Goal: Transaction & Acquisition: Purchase product/service

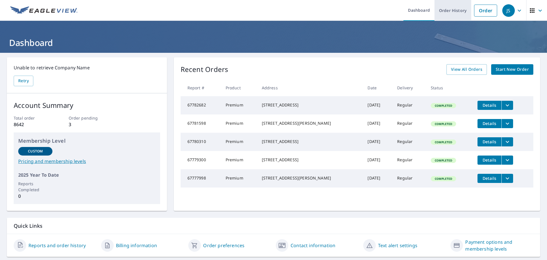
click at [442, 11] on link "Order History" at bounding box center [453, 10] width 37 height 21
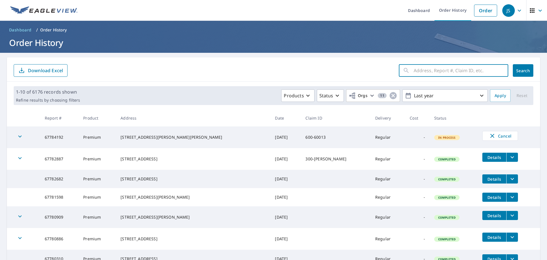
click at [426, 67] on input "text" at bounding box center [461, 70] width 95 height 16
click at [438, 71] on input "text" at bounding box center [461, 70] width 95 height 16
click at [465, 68] on input "text" at bounding box center [461, 70] width 95 height 16
type input "401Rue"
click button "Search" at bounding box center [523, 70] width 21 height 13
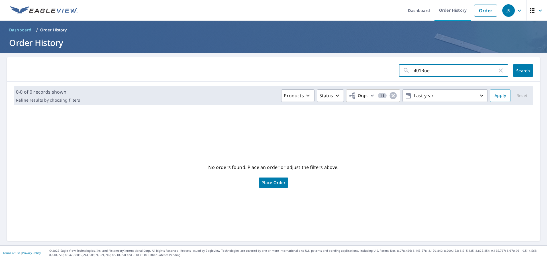
drag, startPoint x: 448, startPoint y: 69, endPoint x: 419, endPoint y: 70, distance: 29.4
click at [419, 70] on input "401Rue" at bounding box center [456, 70] width 84 height 16
type input "401Rue Saint [PERSON_NAME]"
click button "Search" at bounding box center [523, 70] width 21 height 13
drag, startPoint x: 427, startPoint y: 70, endPoint x: 417, endPoint y: 71, distance: 10.0
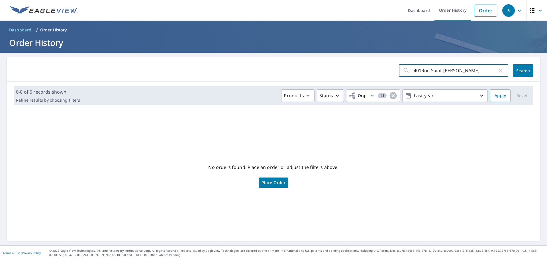
click at [417, 71] on input "401Rue Saint [PERSON_NAME]" at bounding box center [456, 70] width 84 height 16
type input "401Saint [PERSON_NAME]"
click button "Search" at bounding box center [523, 70] width 21 height 13
drag, startPoint x: 447, startPoint y: 71, endPoint x: 354, endPoint y: 69, distance: 92.7
click at [356, 69] on form "401Saint [PERSON_NAME] ​ Search" at bounding box center [274, 70] width 520 height 13
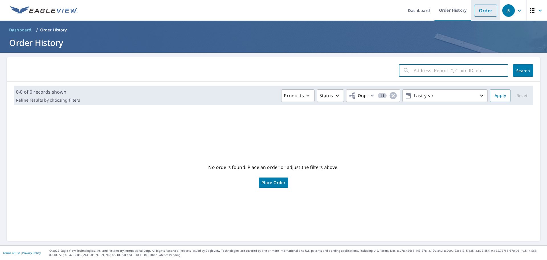
click at [488, 11] on link "Order" at bounding box center [485, 11] width 23 height 12
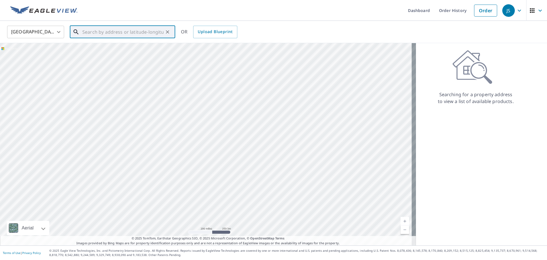
click at [101, 29] on input "text" at bounding box center [122, 32] width 81 height 16
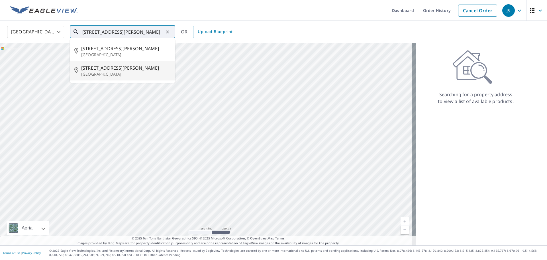
click at [102, 68] on span "[STREET_ADDRESS][PERSON_NAME]" at bounding box center [126, 67] width 90 height 7
type input "[STREET_ADDRESS][PERSON_NAME]"
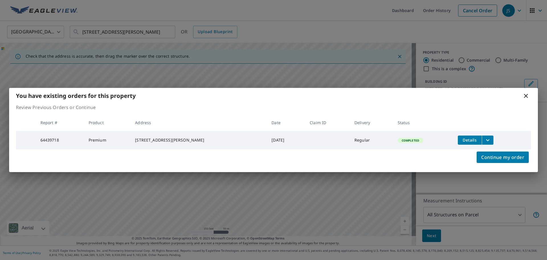
click at [482, 138] on button "filesDropdownBtn-64439718" at bounding box center [488, 139] width 12 height 9
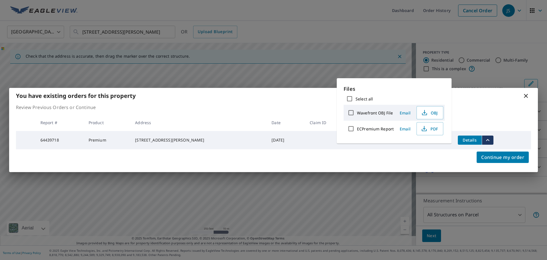
click at [375, 127] on label "ECPremium Report" at bounding box center [375, 128] width 37 height 5
click at [357, 127] on input "ECPremium Report" at bounding box center [351, 129] width 12 height 12
checkbox input "true"
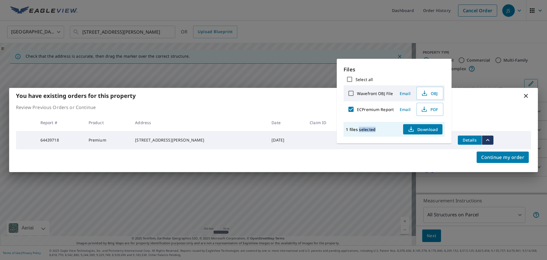
click at [375, 127] on div "1 files selected Download" at bounding box center [394, 129] width 101 height 15
click at [429, 109] on span "PDF" at bounding box center [430, 109] width 18 height 7
